Goal: Task Accomplishment & Management: Manage account settings

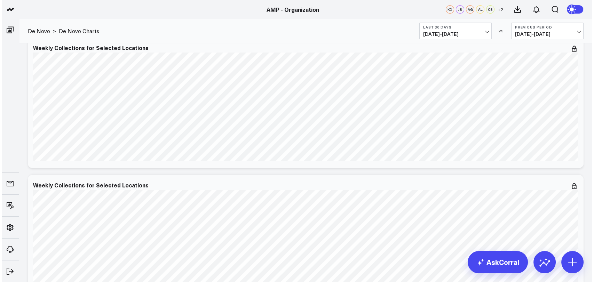
scroll to position [514, 0]
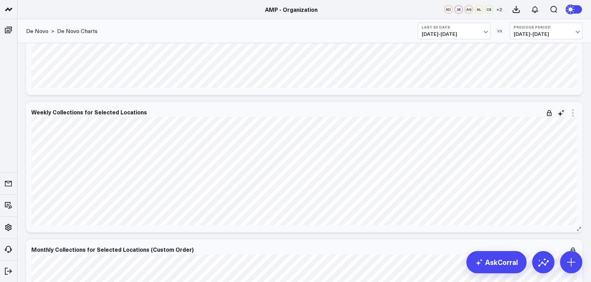
click at [573, 111] on icon at bounding box center [572, 113] width 8 height 8
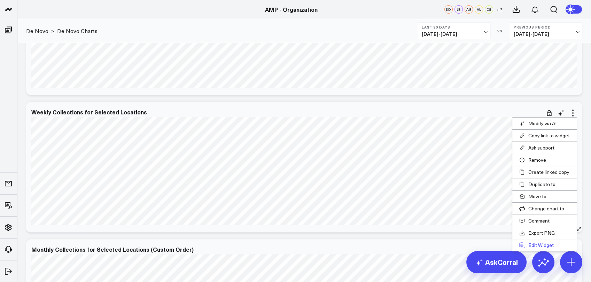
click at [539, 244] on button "Edit Widget" at bounding box center [544, 245] width 64 height 12
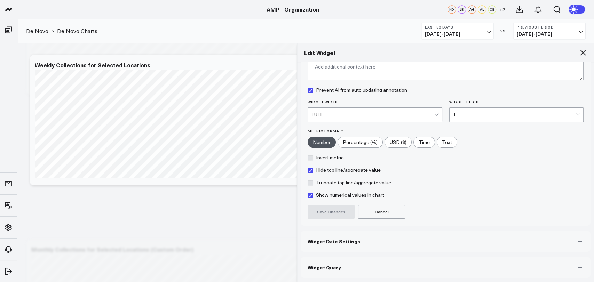
scroll to position [64, 0]
click at [347, 261] on button "Widget Query" at bounding box center [446, 268] width 290 height 21
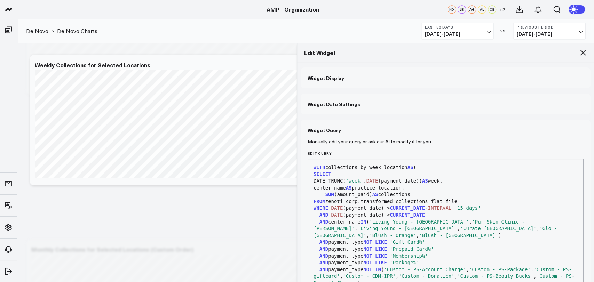
scroll to position [0, 0]
click at [342, 80] on button "Widget Display" at bounding box center [446, 78] width 290 height 21
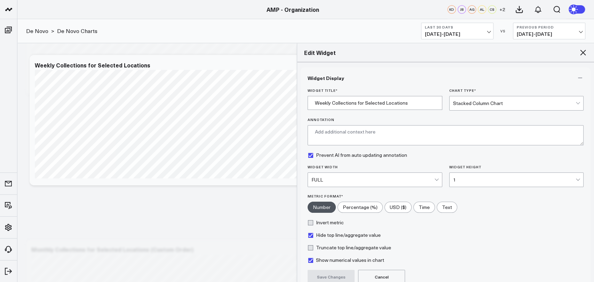
scroll to position [66, 0]
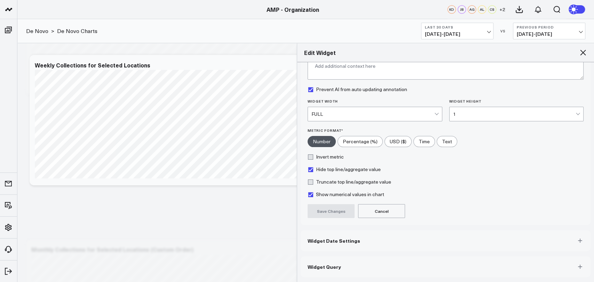
click at [327, 239] on span "Widget Date Settings" at bounding box center [334, 241] width 53 height 6
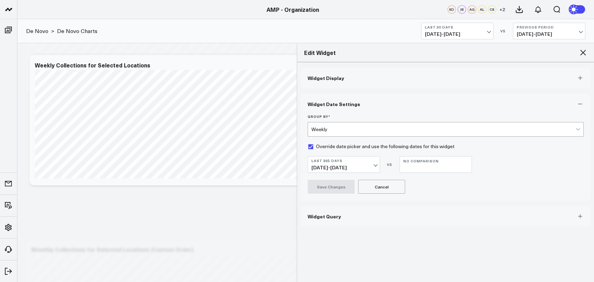
scroll to position [0, 0]
click at [372, 166] on span "10/15/24 - 10/14/25" at bounding box center [343, 168] width 65 height 6
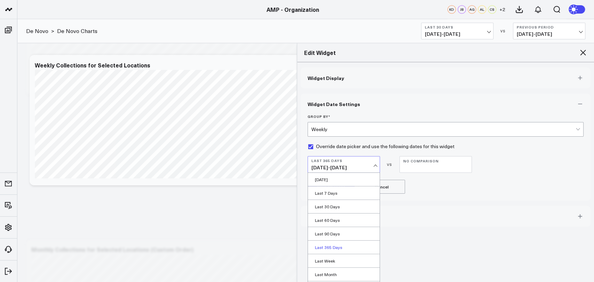
scroll to position [80, 0]
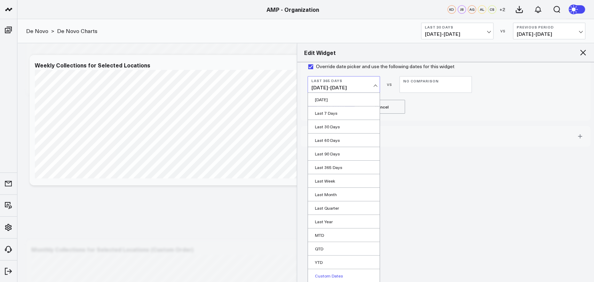
click at [329, 275] on link "Custom Dates" at bounding box center [344, 275] width 72 height 13
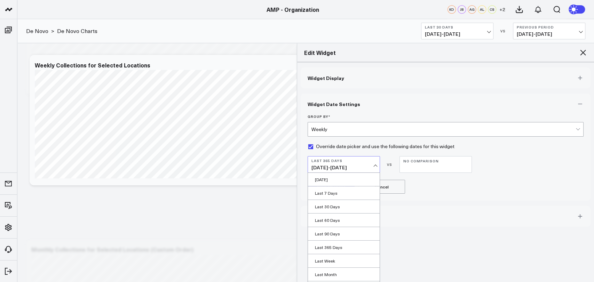
select select "9"
select select "2025"
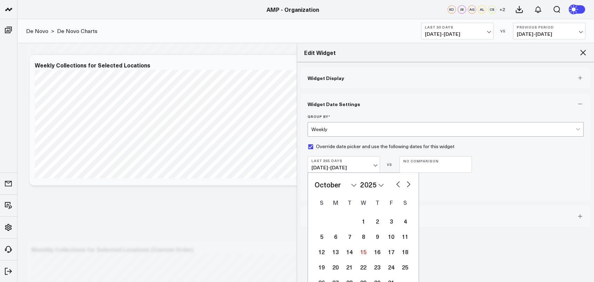
click at [371, 183] on select "2026 2025 2024 2023 2022 2021 2020 2019 2018 2017 2016 2015 2014 2013 2012 2011…" at bounding box center [372, 185] width 24 height 10
select select "9"
select select "2024"
click at [346, 181] on select "January February March April May June July August September October November De…" at bounding box center [336, 185] width 42 height 10
select select "2024"
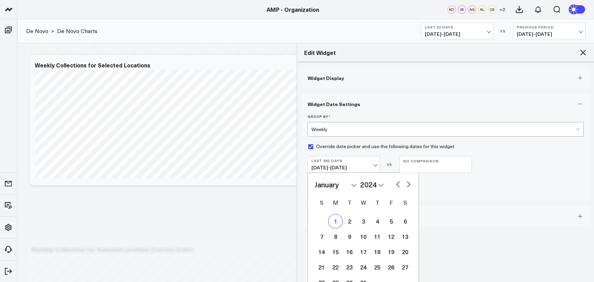
click at [332, 223] on div "1" at bounding box center [335, 221] width 14 height 14
type input "01/01/24"
click at [332, 223] on div "1" at bounding box center [335, 221] width 14 height 14
type input "01/01/24"
select select "2024"
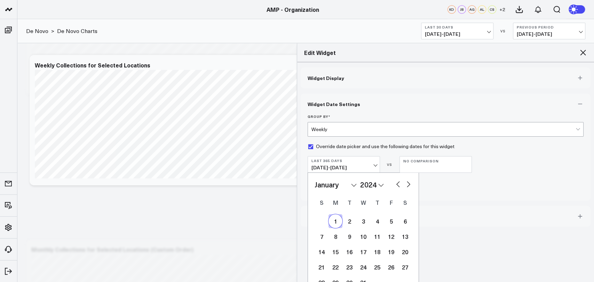
click at [380, 185] on select "2026 2025 2024 2023 2022 2021 2020 2019 2018 2017 2016 2015 2014 2013 2012 2011…" at bounding box center [372, 185] width 24 height 10
select select "2025"
click at [354, 184] on select "January February March April May June July August September October November De…" at bounding box center [336, 185] width 42 height 10
select select "11"
select select "2025"
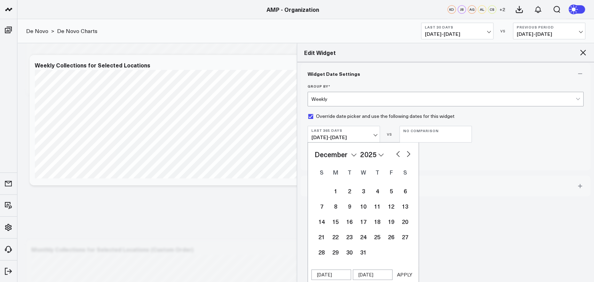
scroll to position [30, 0]
click at [362, 253] on div "31" at bounding box center [363, 253] width 14 height 14
type input "12/31/25"
select select "11"
select select "2025"
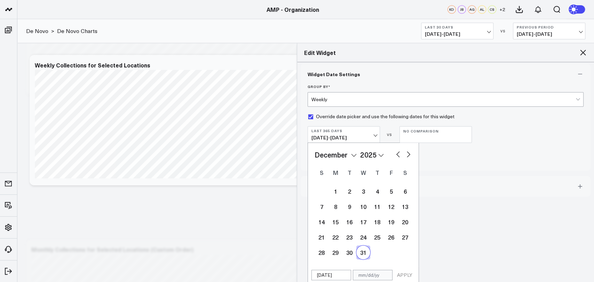
scroll to position [32, 0]
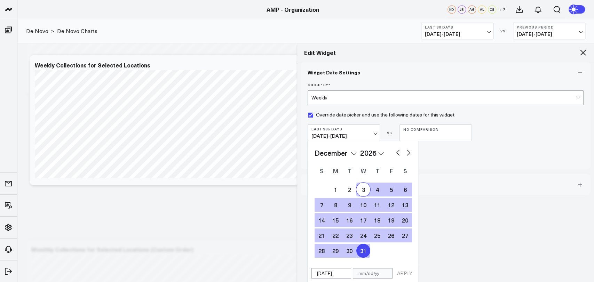
click at [379, 155] on select "2026 2025 2024 2023 2022 2021 2020 2019 2018 2017 2016 2015 2014 2013 2012 2011…" at bounding box center [372, 153] width 24 height 10
select select "11"
select select "2024"
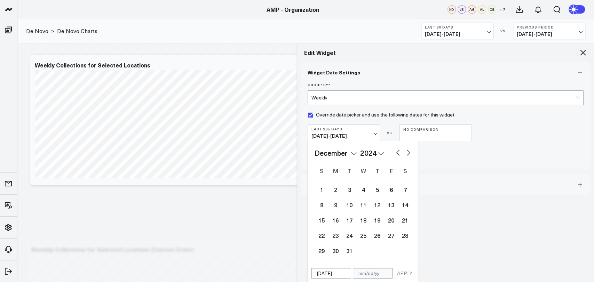
click at [354, 147] on div "January February March April May June July August September October November De…" at bounding box center [363, 203] width 111 height 124
click at [352, 152] on select "January February March April May June July August September October November De…" at bounding box center [336, 153] width 42 height 10
select select "2024"
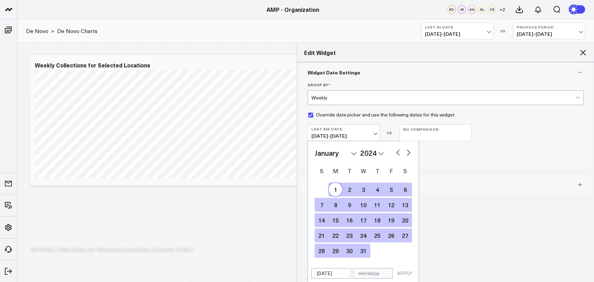
drag, startPoint x: 336, startPoint y: 184, endPoint x: 335, endPoint y: 190, distance: 6.1
click at [335, 190] on div "1" at bounding box center [335, 190] width 14 height 14
type input "01/01/24"
type input "12/31/25"
select select "2024"
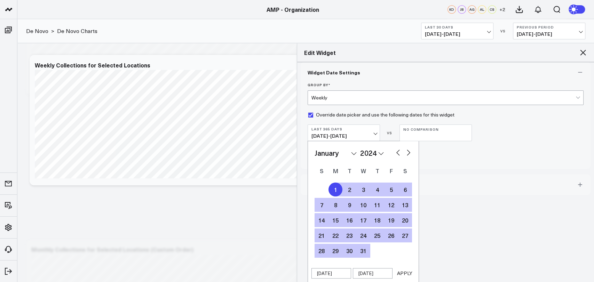
click at [403, 275] on button "APPLY" at bounding box center [404, 273] width 21 height 10
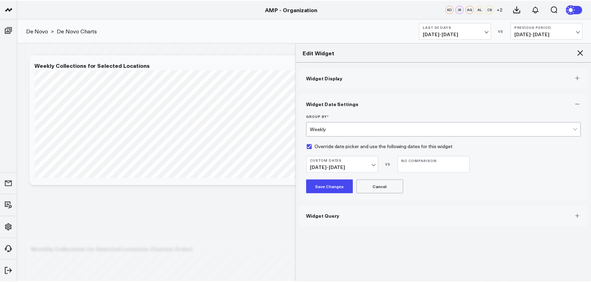
scroll to position [0, 0]
click at [322, 185] on button "Save Changes" at bounding box center [331, 187] width 47 height 14
click at [582, 54] on icon at bounding box center [583, 52] width 8 height 8
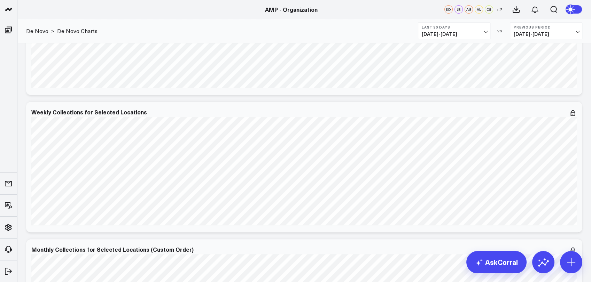
click at [575, 6] on icon at bounding box center [571, 9] width 13 height 13
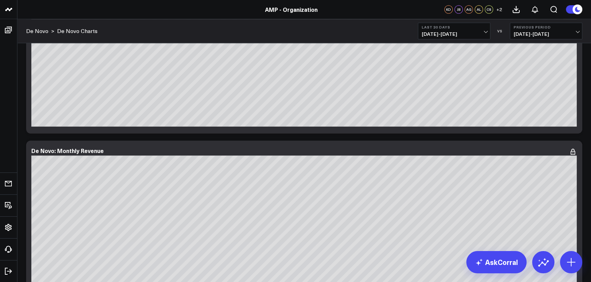
scroll to position [1454, 0]
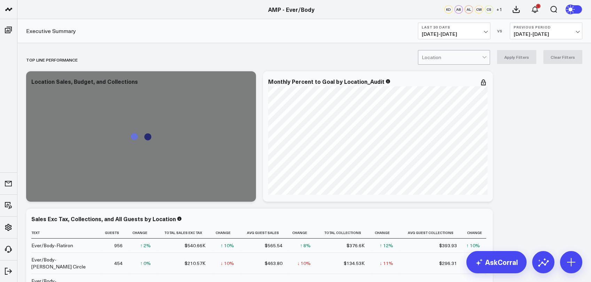
scroll to position [62, 0]
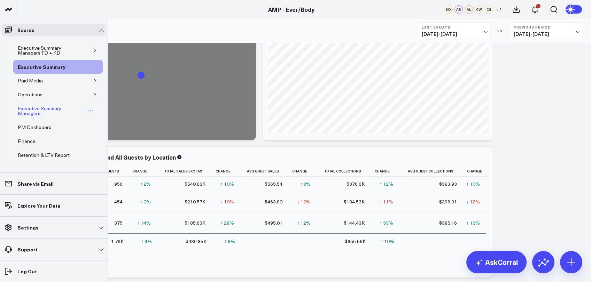
click at [25, 115] on div "Executive Summary Managers" at bounding box center [51, 110] width 70 height 13
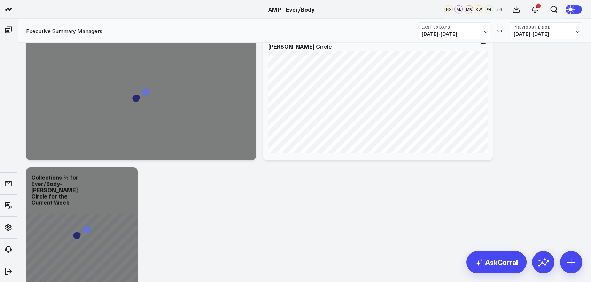
scroll to position [3193, 0]
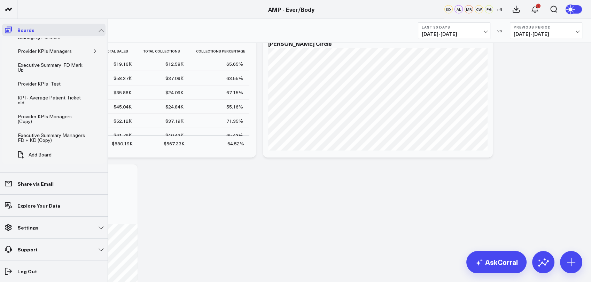
drag, startPoint x: 288, startPoint y: 8, endPoint x: 9, endPoint y: 30, distance: 279.9
click at [9, 30] on link "Boards" at bounding box center [53, 30] width 103 height 13
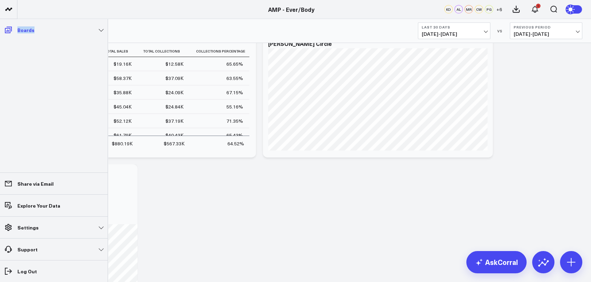
click at [97, 31] on link "Boards" at bounding box center [53, 30] width 103 height 13
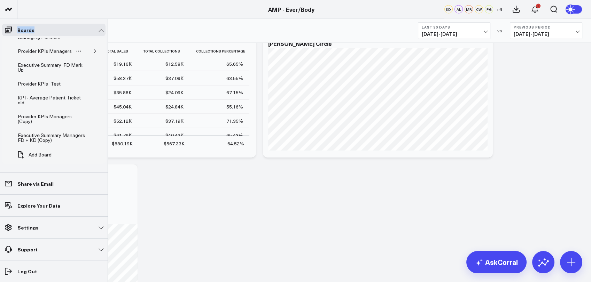
click at [95, 51] on button "button" at bounding box center [95, 51] width 7 height 7
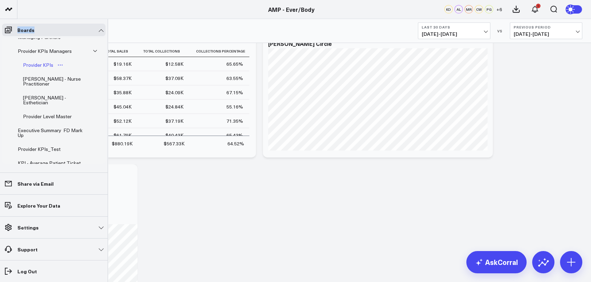
click at [45, 61] on div "Provider KPIs" at bounding box center [38, 65] width 34 height 8
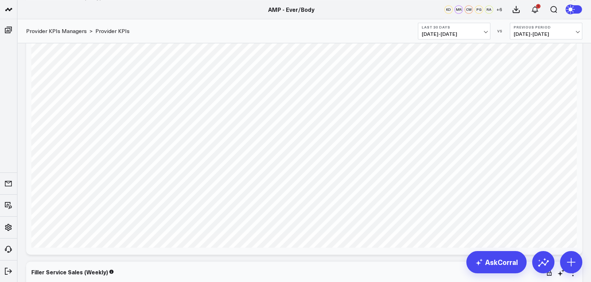
scroll to position [2507, 0]
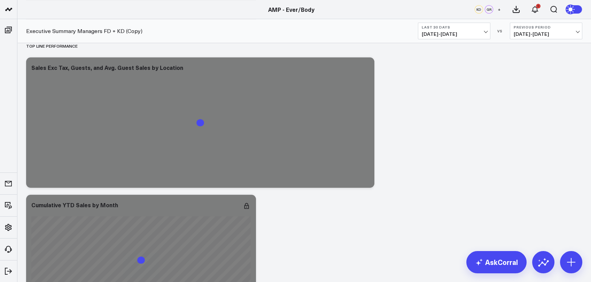
scroll to position [458, 0]
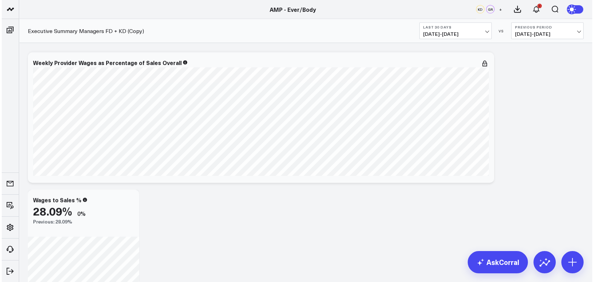
scroll to position [3187, 0]
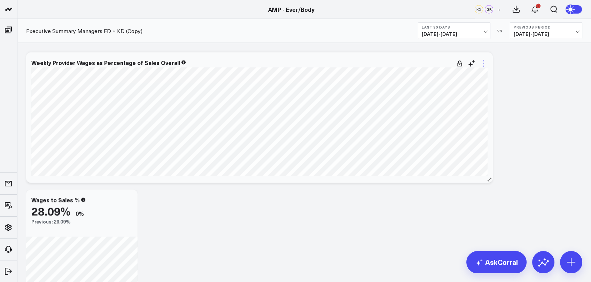
click at [483, 65] on icon at bounding box center [483, 64] width 8 height 8
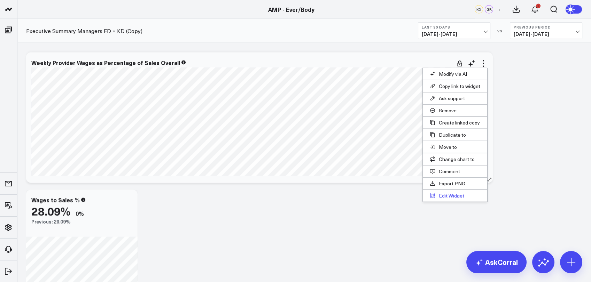
click at [454, 196] on button "Edit Widget" at bounding box center [454, 196] width 64 height 12
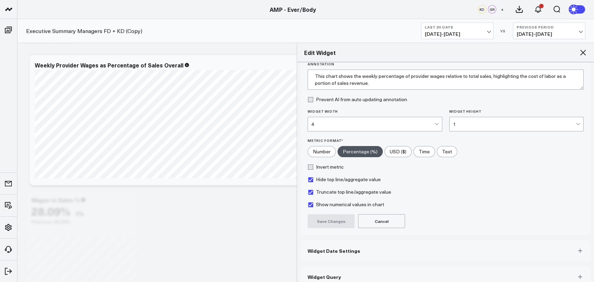
scroll to position [54, 0]
click at [342, 254] on span "Widget Date Settings" at bounding box center [334, 252] width 53 height 6
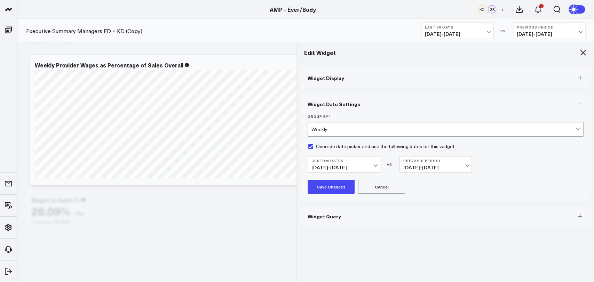
click at [374, 165] on span "06/23/25 - 09/22/25" at bounding box center [343, 168] width 65 height 6
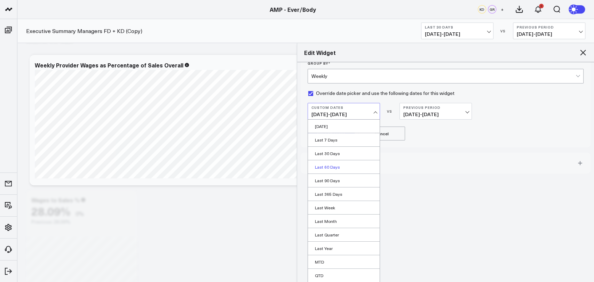
scroll to position [52, 0]
click at [333, 182] on link "Last 90 Days" at bounding box center [344, 181] width 72 height 13
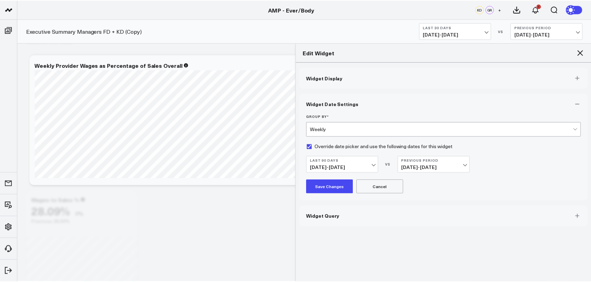
scroll to position [0, 0]
click at [325, 186] on button "Save Changes" at bounding box center [331, 187] width 47 height 14
click at [583, 52] on icon at bounding box center [583, 52] width 8 height 8
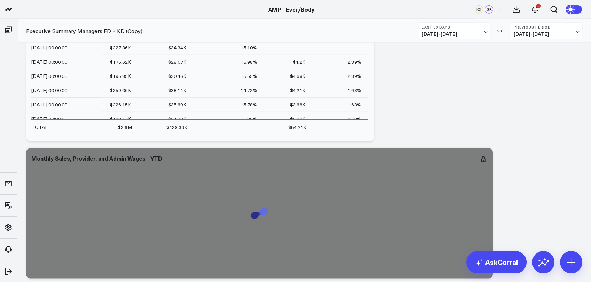
scroll to position [3663, 0]
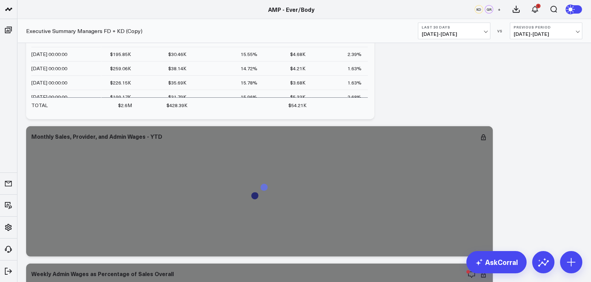
click at [573, 10] on icon at bounding box center [571, 10] width 8 height 8
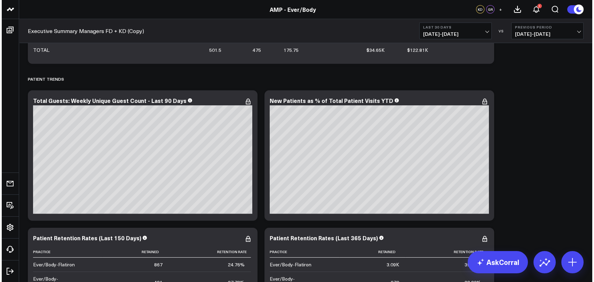
scroll to position [4425, 0]
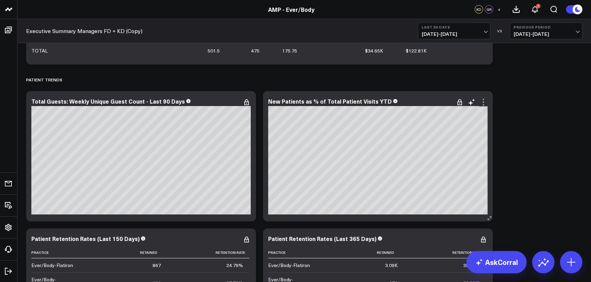
click at [484, 100] on icon at bounding box center [483, 102] width 8 height 8
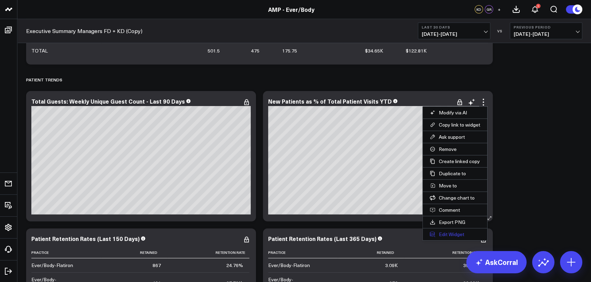
click at [452, 231] on button "Edit Widget" at bounding box center [454, 235] width 64 height 12
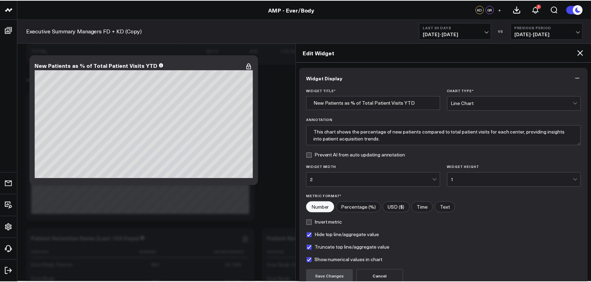
scroll to position [45, 0]
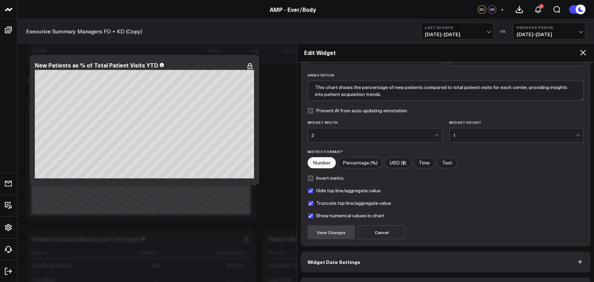
click at [587, 51] on div "Edit Widget" at bounding box center [445, 52] width 297 height 19
click at [584, 52] on icon at bounding box center [583, 52] width 8 height 8
